Goal: Entertainment & Leisure: Consume media (video, audio)

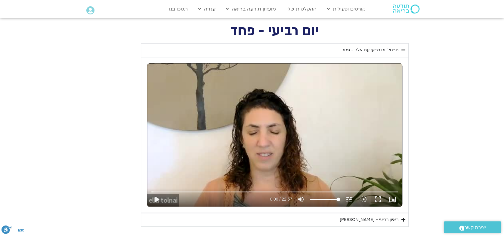
scroll to position [264, 0]
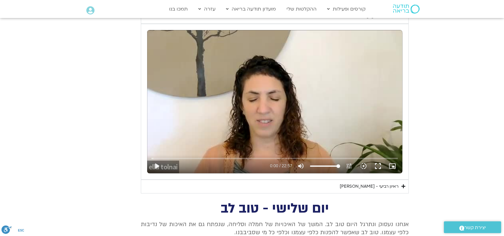
click at [340, 186] on div "ראיון רביעי - [PERSON_NAME]" at bounding box center [369, 186] width 59 height 7
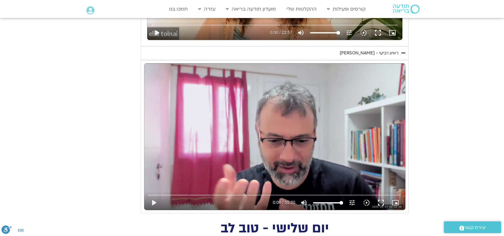
scroll to position [431, 0]
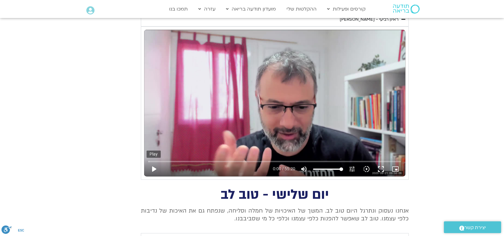
click at [153, 167] on button "play_arrow" at bounding box center [154, 169] width 14 height 14
type input "4.043357"
click at [161, 162] on input "Seek" at bounding box center [274, 162] width 252 height 4
click at [154, 167] on button "pause" at bounding box center [154, 169] width 14 height 14
click at [154, 168] on button "play_arrow" at bounding box center [154, 169] width 14 height 14
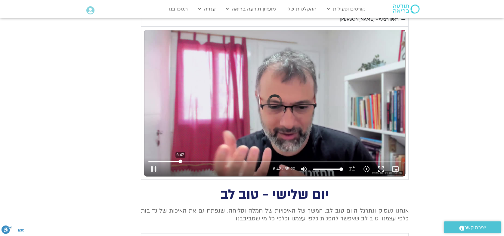
click at [180, 161] on input "Seek" at bounding box center [274, 162] width 252 height 4
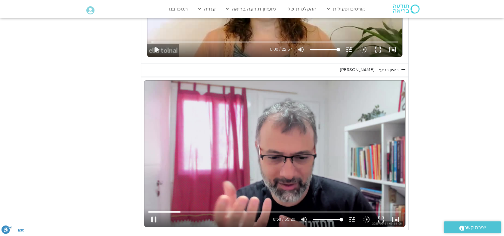
scroll to position [397, 0]
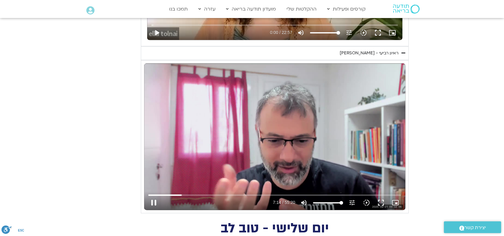
click at [188, 192] on div "Skip Ad 8:14 pause 7:14 / 55:20 volume_up Mute tune Resolution Auto 720p slow_m…" at bounding box center [275, 201] width 256 height 20
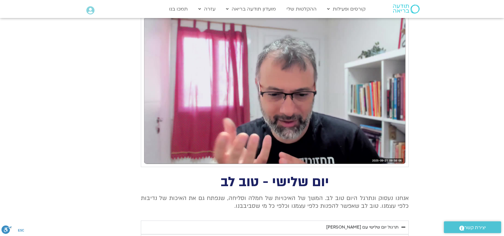
scroll to position [464, 0]
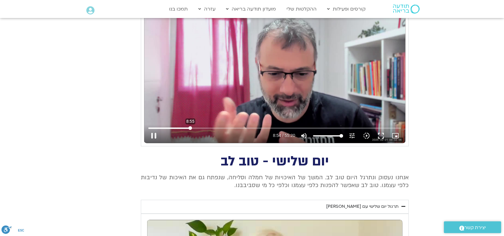
click at [190, 128] on input "Seek" at bounding box center [274, 128] width 252 height 4
click at [213, 127] on input "Seek" at bounding box center [274, 128] width 252 height 4
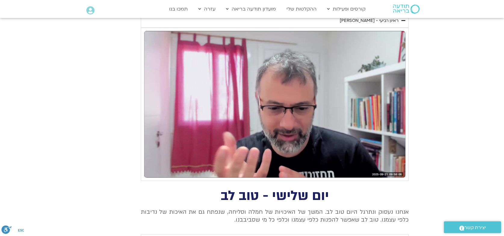
scroll to position [431, 0]
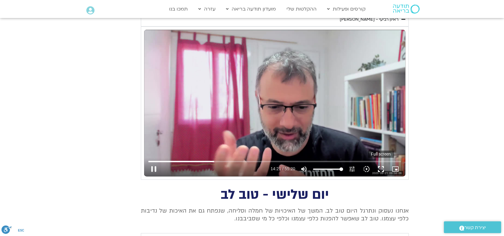
click at [382, 168] on button "fullscreen" at bounding box center [381, 169] width 14 height 14
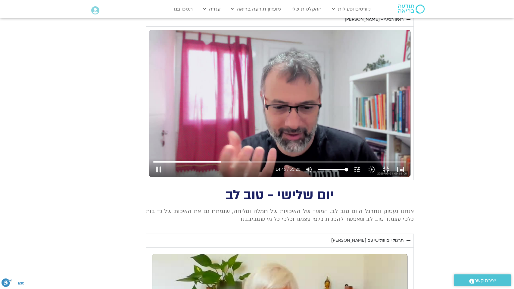
type input "886.135163"
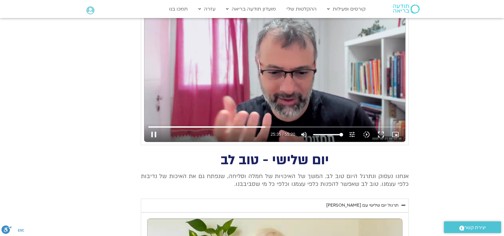
scroll to position [464, 0]
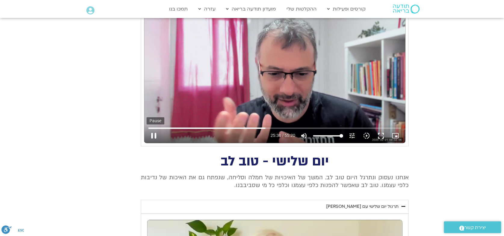
click at [155, 135] on button "pause" at bounding box center [154, 136] width 14 height 14
type input "1537.181333"
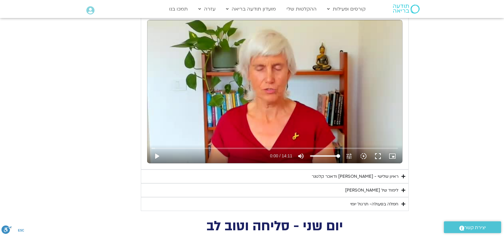
scroll to position [765, 0]
